Goal: Find specific fact

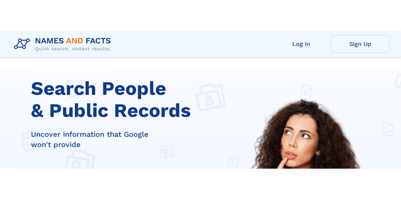
scroll to position [137, 0]
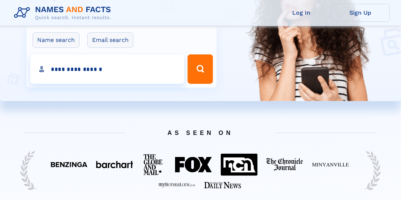
type input "**********"
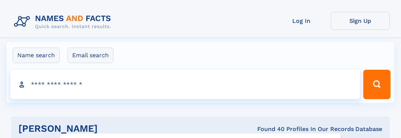
click input "**" at bounding box center [0, 0] width 0 height 0
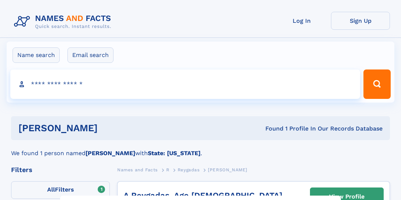
select select "**"
